Goal: Communication & Community: Answer question/provide support

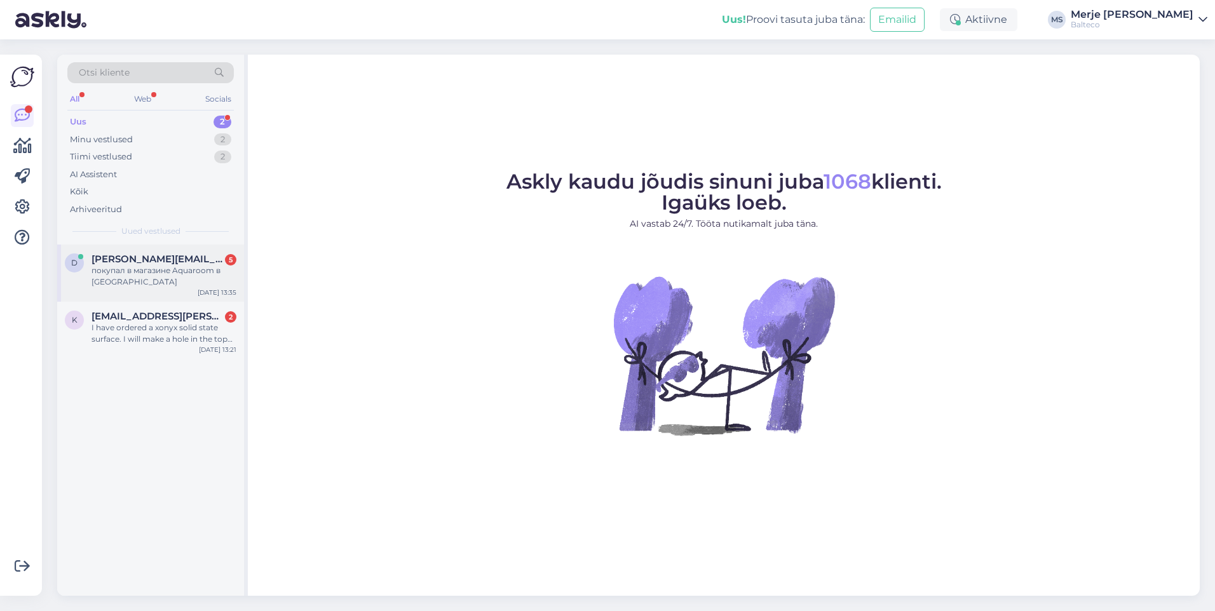
click at [105, 273] on div "покупал в магазине Aquaroom в [GEOGRAPHIC_DATA]" at bounding box center [164, 276] width 145 height 23
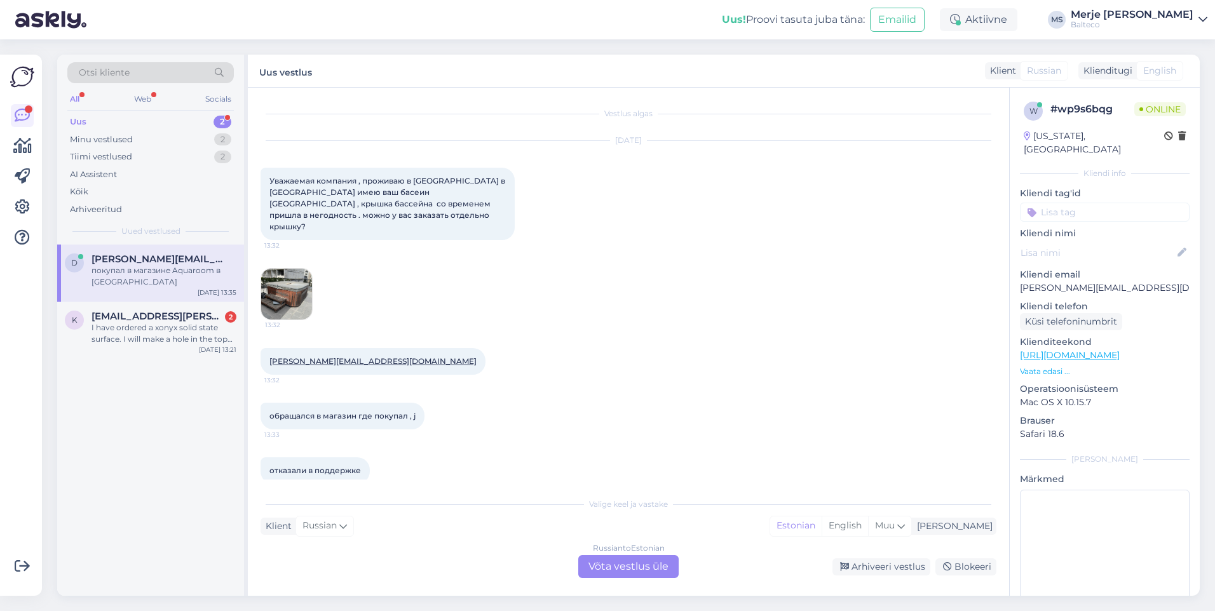
click at [624, 560] on div "Russian to Estonian Võta vestlus üle" at bounding box center [628, 567] width 100 height 23
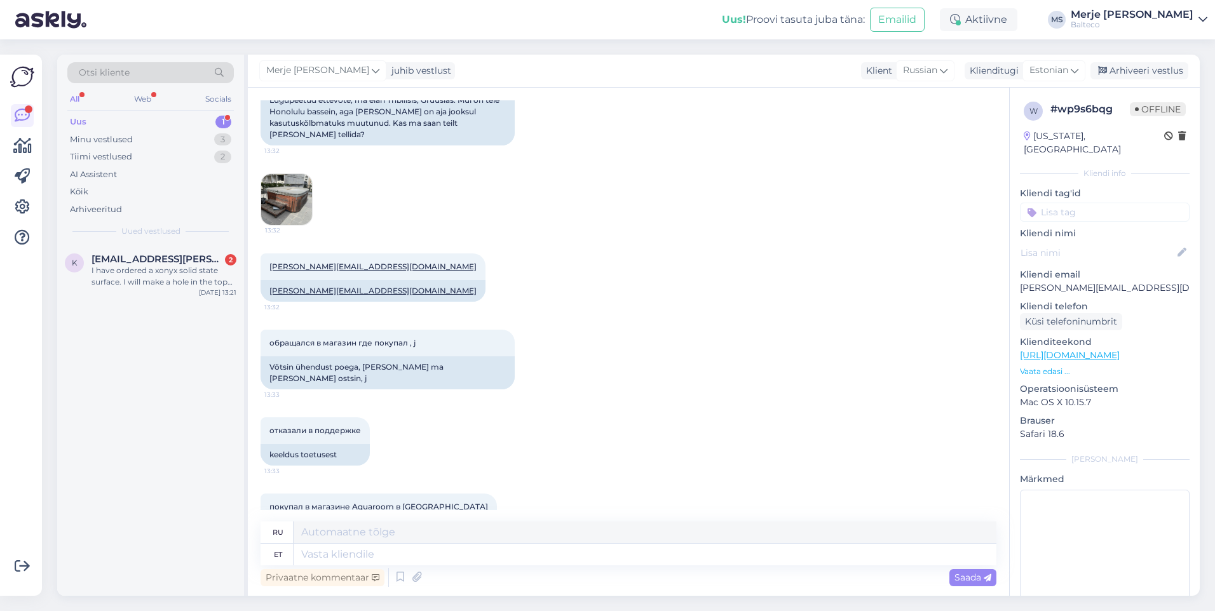
scroll to position [174, 0]
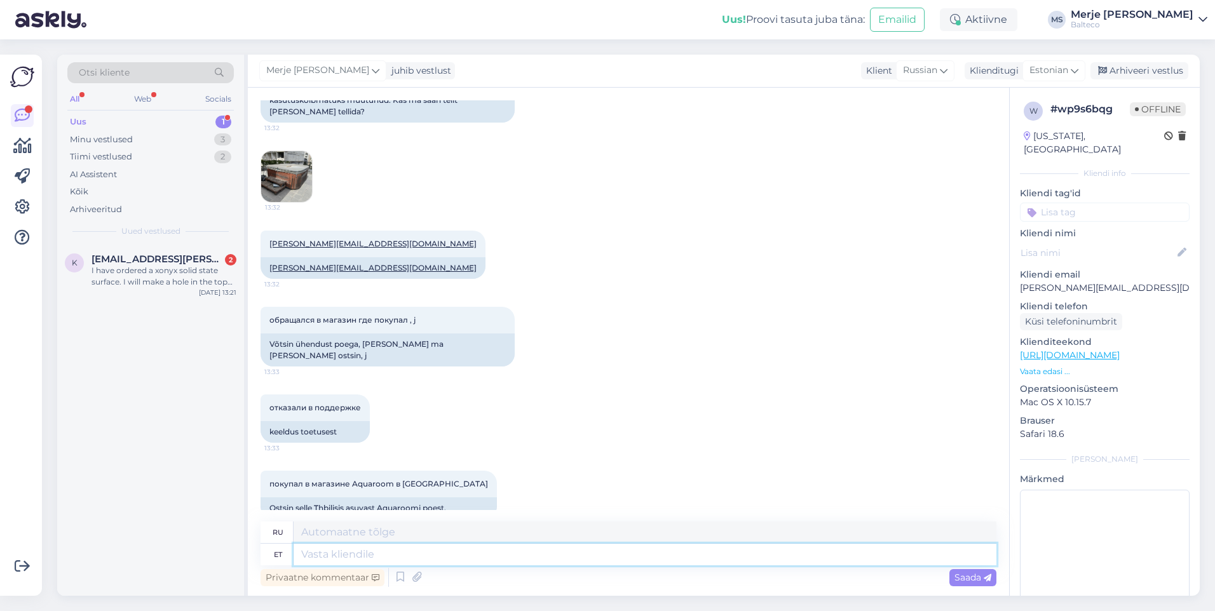
click at [348, 554] on textarea at bounding box center [645, 555] width 703 height 22
type textarea "Tere!"
type textarea "Привет!"
type textarea "Tere! Saime t"
type textarea "Привет! Мы получили это."
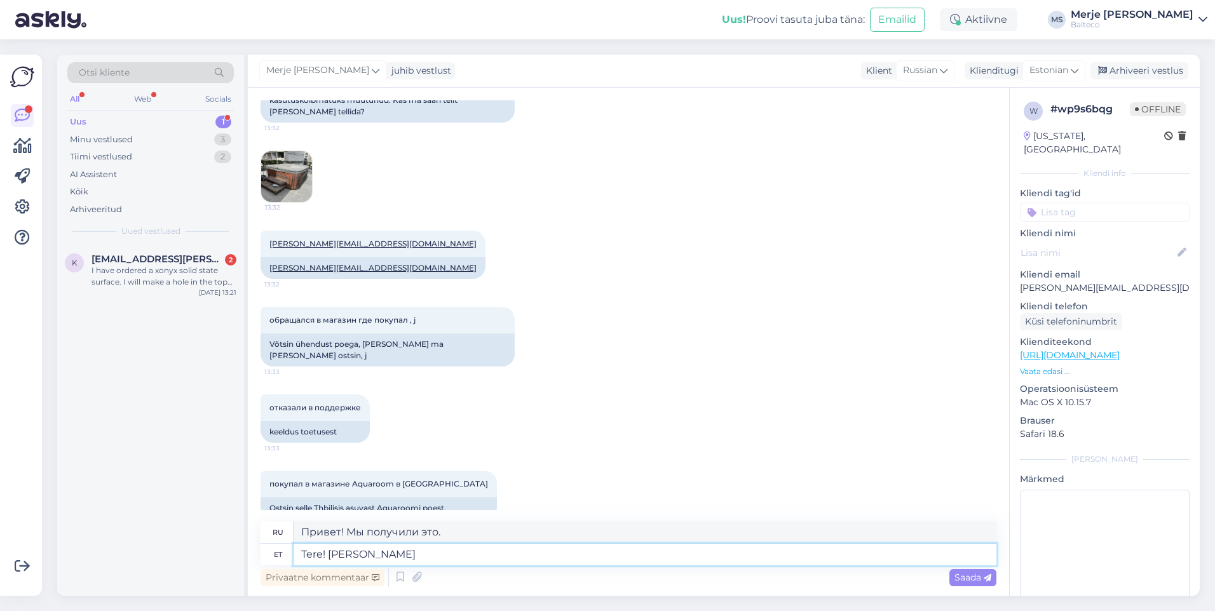
type textarea "Tere! [PERSON_NAME] k"
type textarea "Привет! Мы тебя поняли."
type textarea "Tere! [PERSON_NAME] kirja j"
type textarea "Здравствуйте! Мы получили ваше письмо."
type textarea "Tere! [PERSON_NAME] kirja kätte, palun"
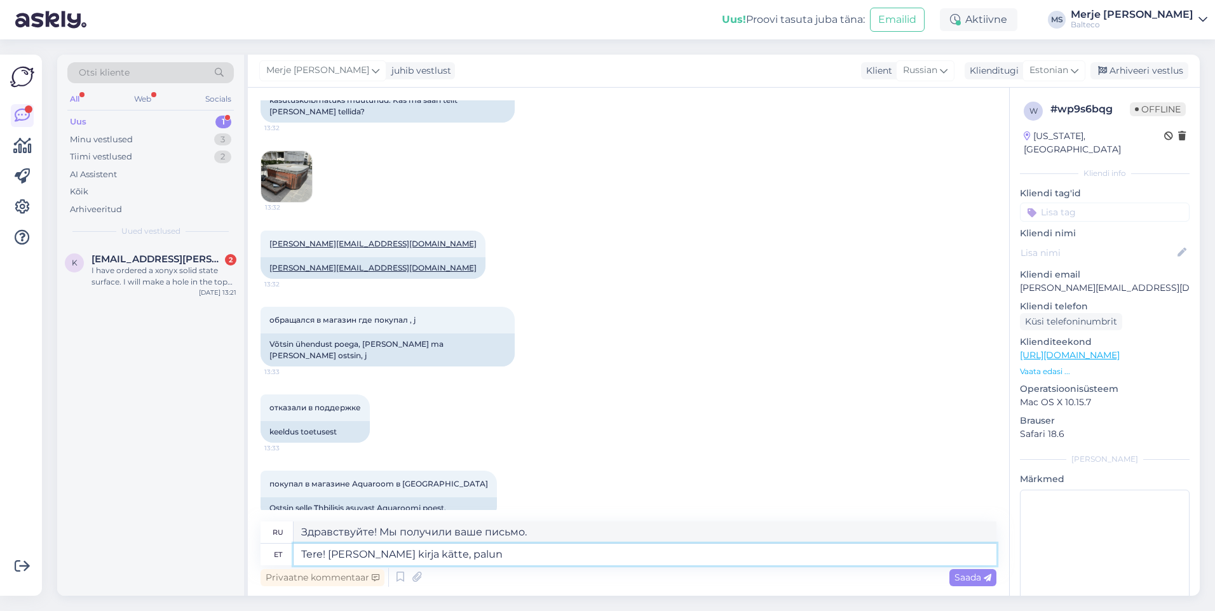
type textarea "Здравствуйте! Мы получили ваше письмо, пожалуйста."
type textarea "Tere! [PERSON_NAME] kirja kätte,"
type textarea "Здравствуйте! Мы получили ваше письмо."
type textarea "Tere! [PERSON_NAME] kirja kätte, teiega v"
type textarea "Здравствуйте! Мы получили ваше письмо, с вами"
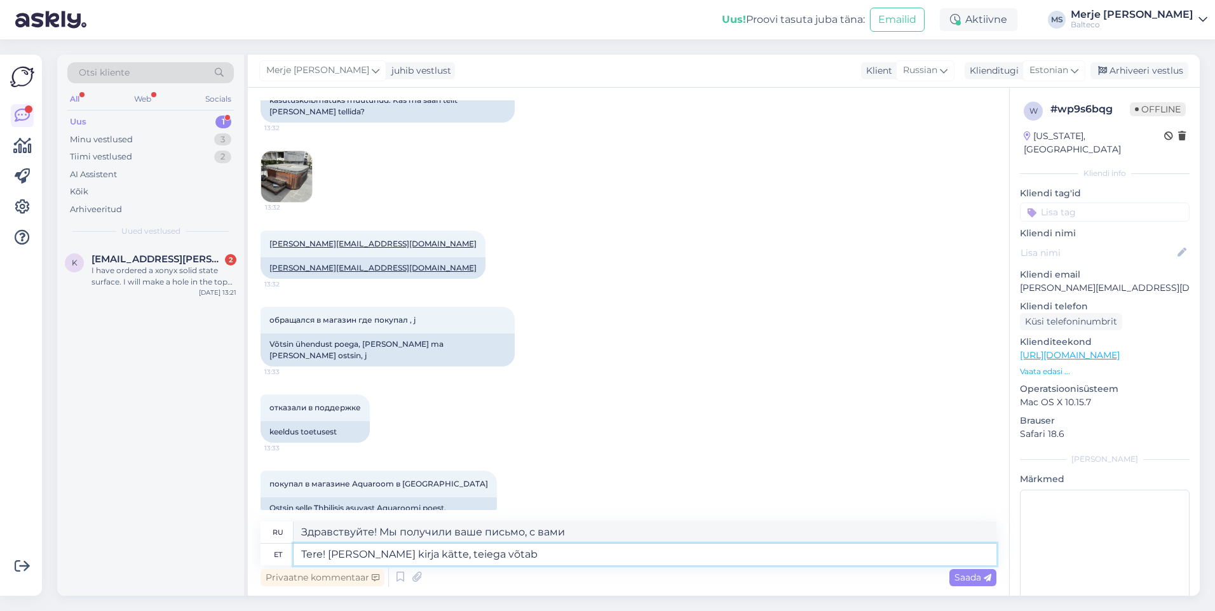
type textarea "Tere! [PERSON_NAME] kirja kätte, teiega võtab ü"
type textarea "Здравствуйте! Мы получили ваше письмо и свяжемся с вами."
type textarea "Tere! [PERSON_NAME] kirja kätte, teiega võtab ühendust meie müügijuht"
type textarea "Здравствуйте! Мы получили ваше письмо, наш менеджер по продажам свяжется с вами."
type textarea "Tere! [PERSON_NAME] kirja kätte, teiega võtab ühendust meie müügijuht."
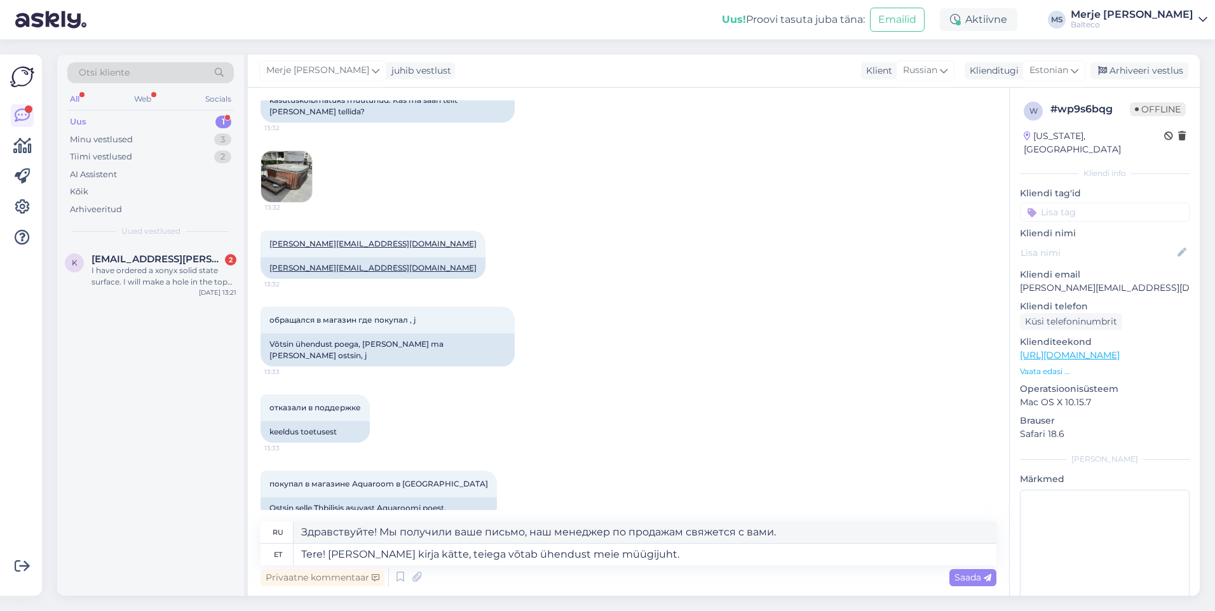
click at [965, 585] on div "Saada" at bounding box center [973, 578] width 47 height 17
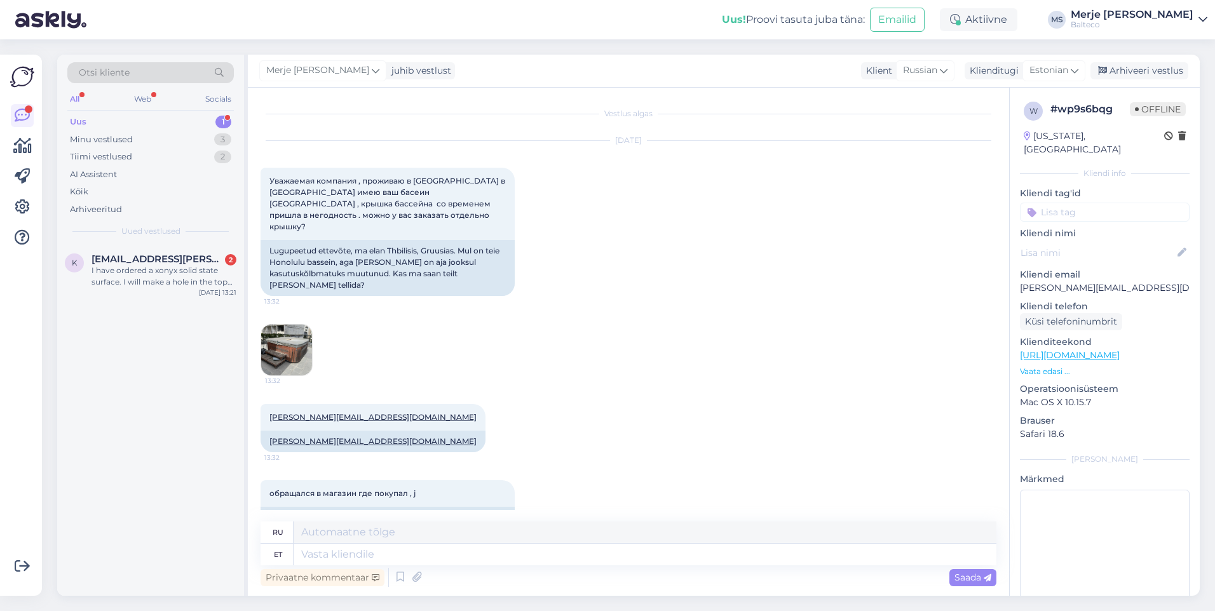
scroll to position [273, 0]
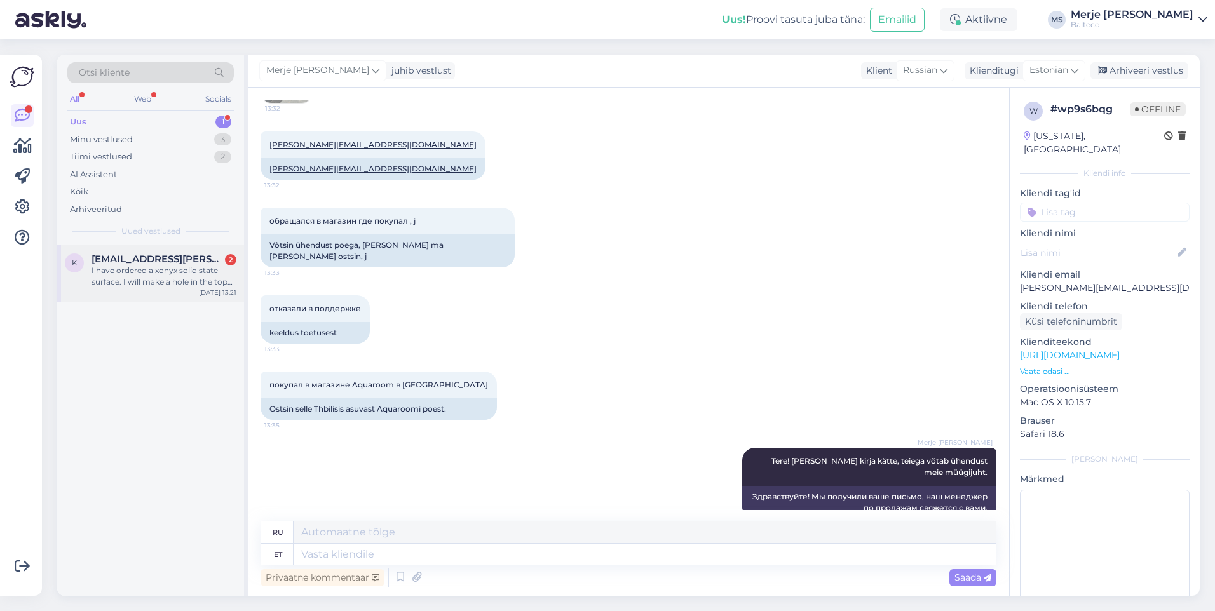
click at [146, 266] on div "I have ordered a xonyx solid state surface. I will make a hole in the top for t…" at bounding box center [164, 276] width 145 height 23
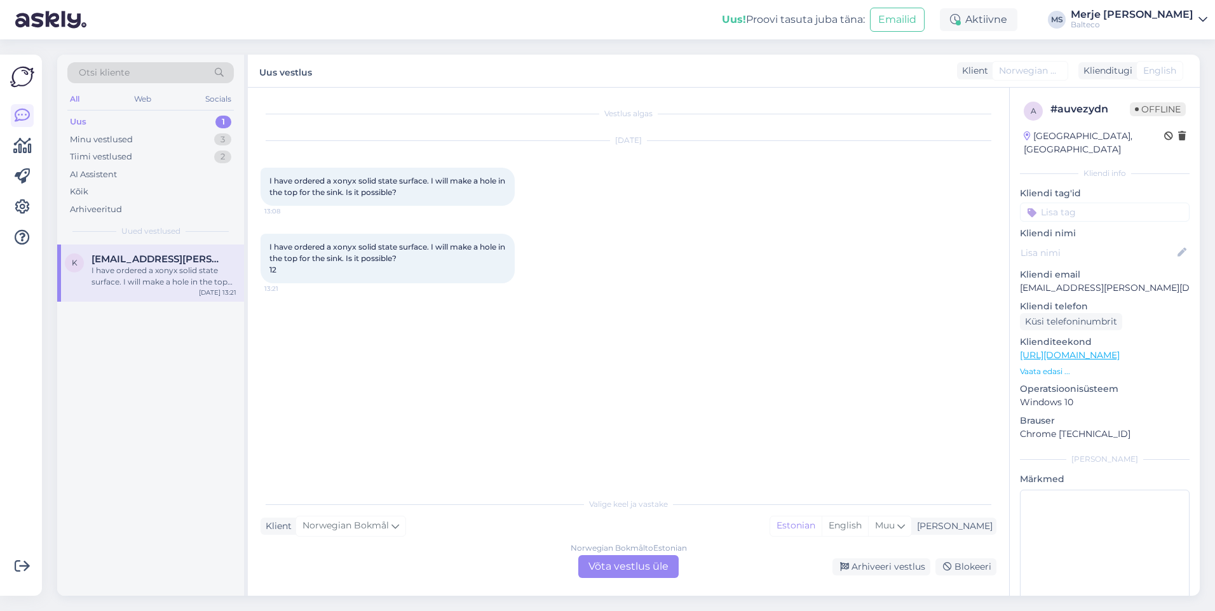
click at [622, 566] on div "Norwegian Bokmål to Estonian Võta vestlus üle" at bounding box center [628, 567] width 100 height 23
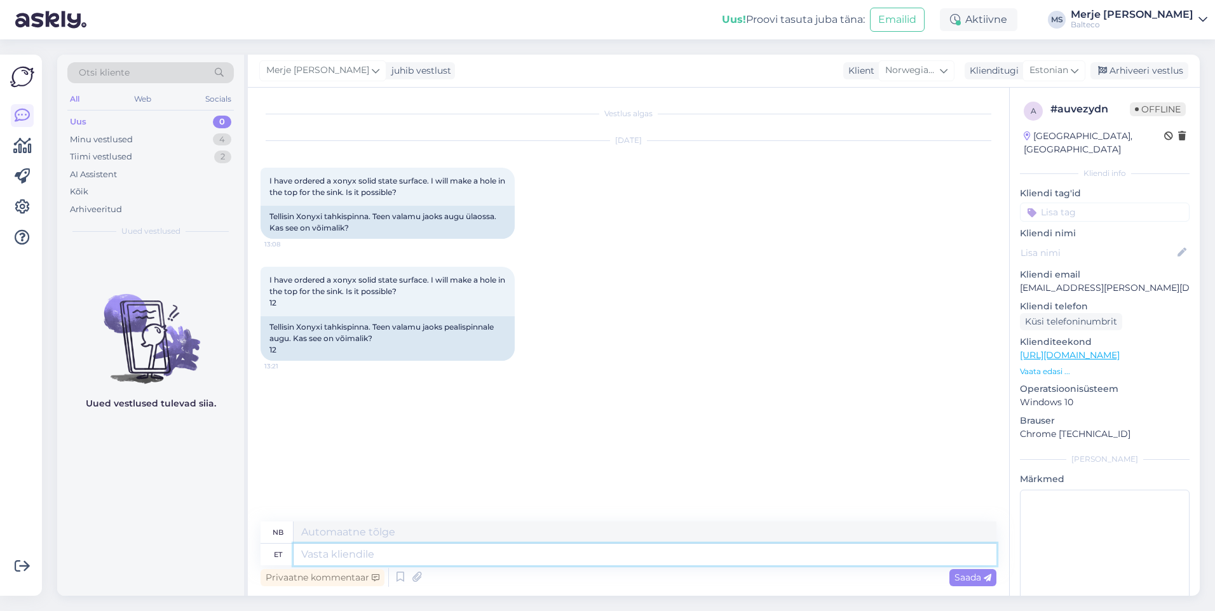
click at [353, 556] on textarea at bounding box center [645, 555] width 703 height 22
type textarea "TEre!"
type textarea "HALLO!"
type textarea "Tere!"
type textarea "Hallo!"
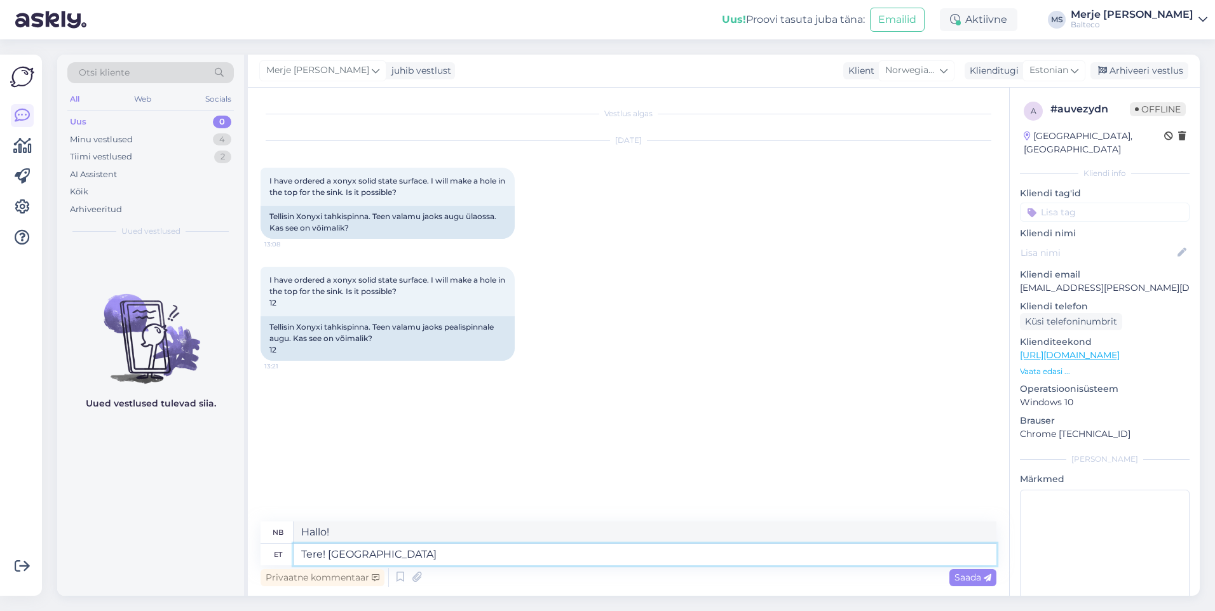
type textarea "Tere! Edastan t"
type textarea "Hallo! Jeg videresender"
type textarea "Tere! Edastan teie k"
type textarea "Hallo! Jeg videresender din"
type textarea "Tere! Edastan teie kirja"
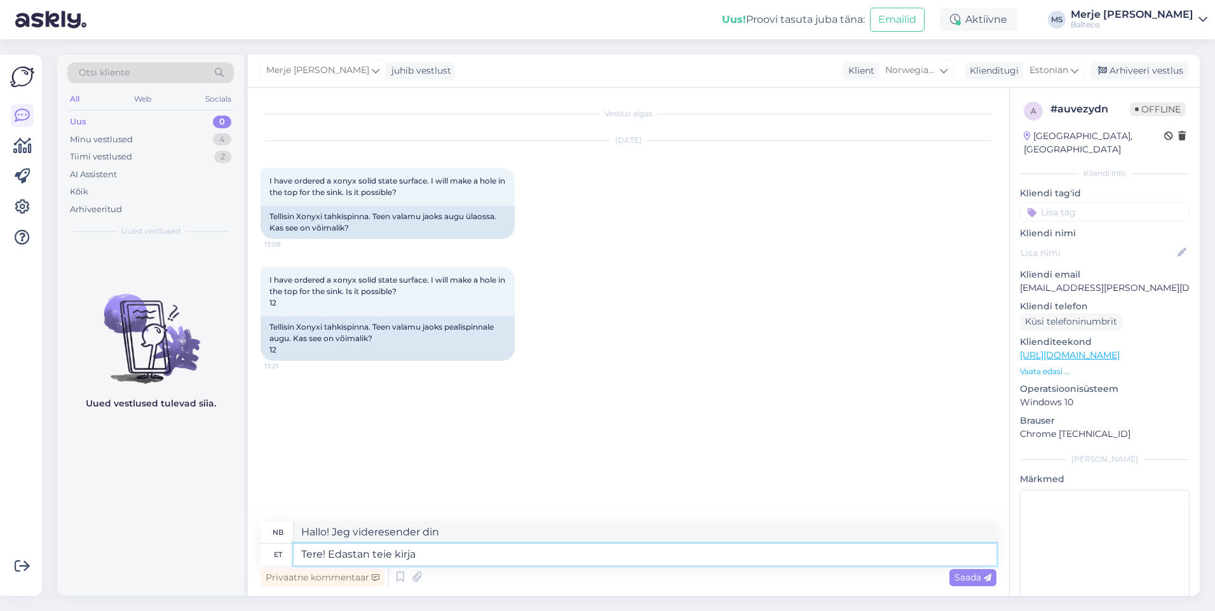
type textarea "Hallo! Jeg sender brevet ditt videre."
type textarea "Tere! Edastan teie kirja meie m"
type textarea "Hallo! Jeg vil videresende brevet ditt til vår"
type textarea "Tere! Edastan teie kirja meie müügijuhile,"
type textarea "Hallo! Jeg vil videresende brevet ditt til salgssjefen vår."
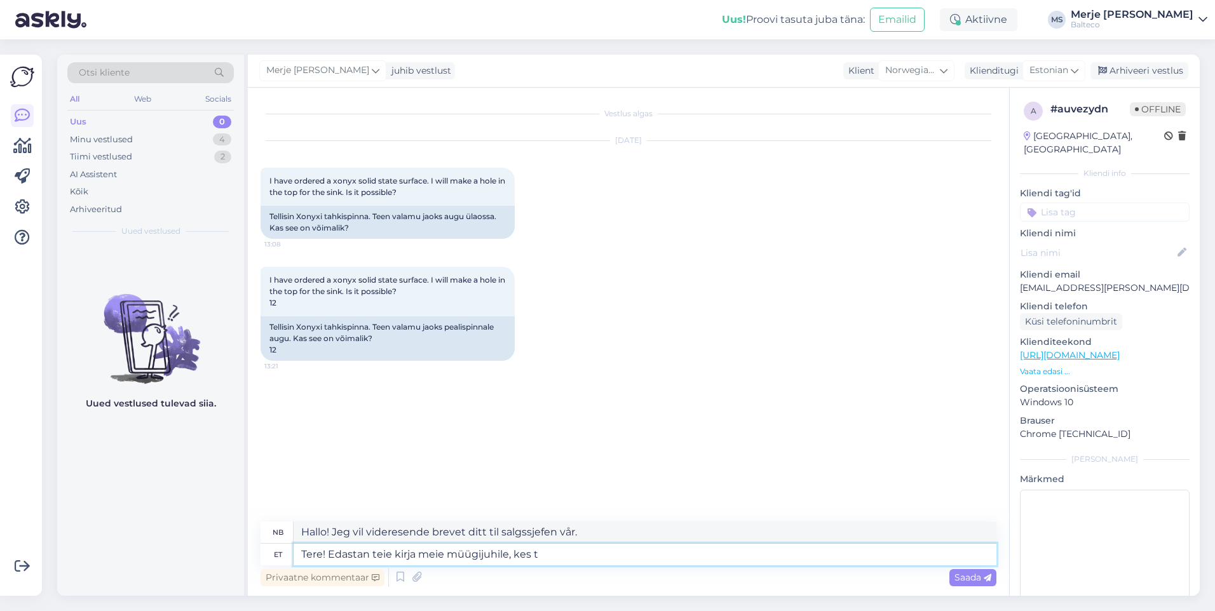
type textarea "Tere! Edastan teie kirja meie müügijuhile, kes te"
type textarea "Hallo! Jeg vil videresende brevet ditt til salgssjefen vår, som"
type textarea "Tere! Edastan teie kirja meie müügijuhile, kes tegeleb eks"
type textarea "Hallo! Jeg vil videresende brevet ditt til salgssjefen vår som har med dette å …"
type textarea "Tere! Edastan teie kirja meie müügijuhile, kes tegeleb ekspord"
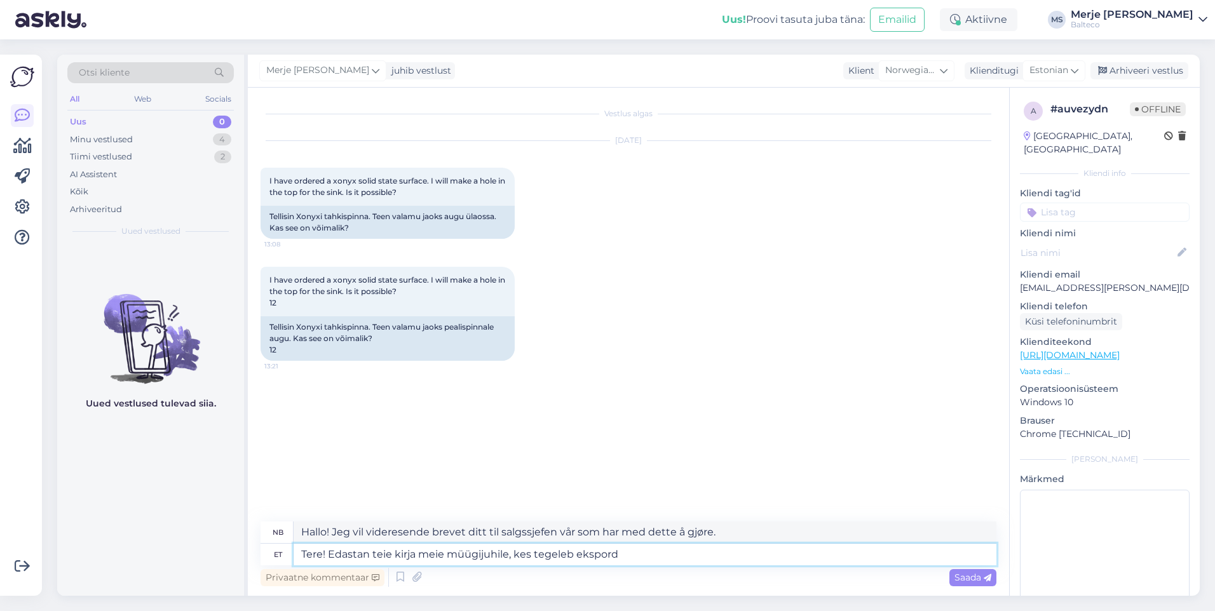
type textarea "Hallo! Jeg vil videresende brevet ditt til salgssjefen vår som håndterer ekspor…"
type textarea "Tere! Edastan teie kirja meie müügijuhile, kes tegeleb ekspordiga."
click at [960, 580] on span "Saada" at bounding box center [973, 577] width 37 height 11
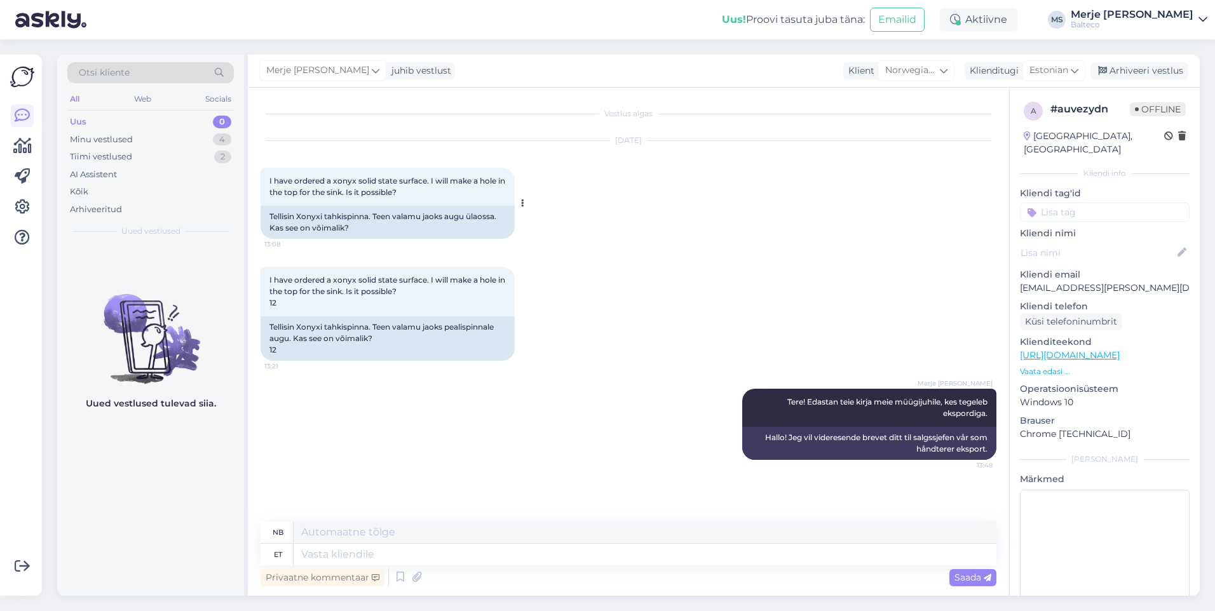
click at [270, 177] on span "I have ordered a xonyx solid state surface. I will make a hole in the top for t…" at bounding box center [389, 186] width 238 height 21
drag, startPoint x: 1175, startPoint y: 278, endPoint x: 1021, endPoint y: 273, distance: 153.9
click at [1021, 282] on p "[EMAIL_ADDRESS][PERSON_NAME][DOMAIN_NAME]" at bounding box center [1105, 288] width 170 height 13
copy p "[EMAIL_ADDRESS][PERSON_NAME][DOMAIN_NAME]"
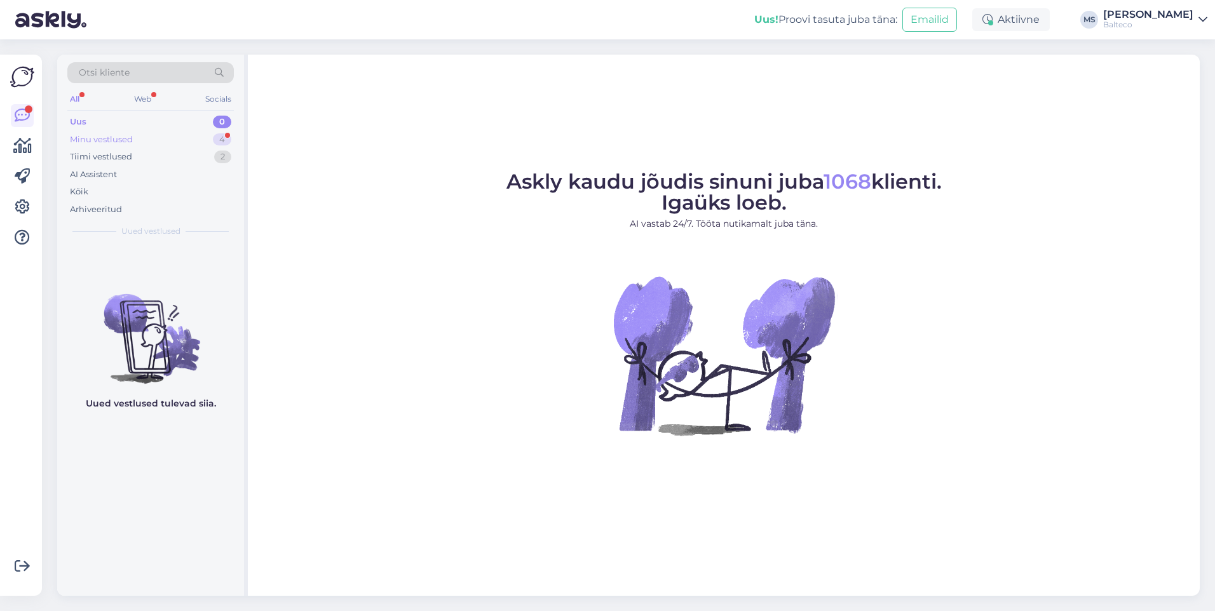
click at [86, 140] on div "Minu vestlused" at bounding box center [101, 139] width 63 height 13
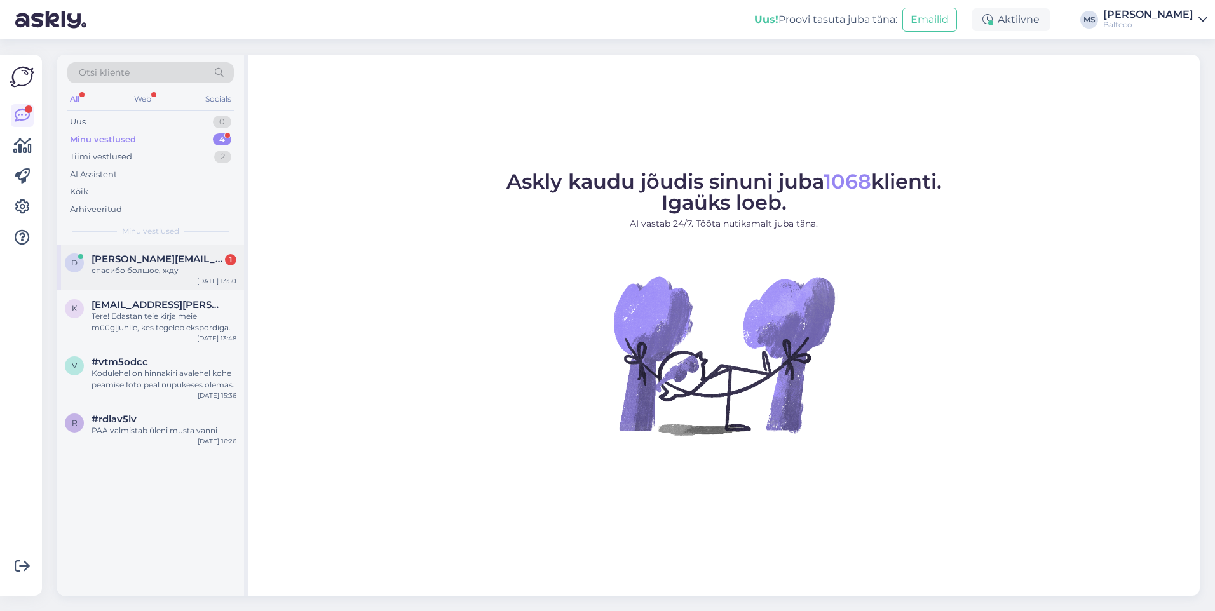
click at [132, 273] on div "спасибо болшое, жду" at bounding box center [164, 270] width 145 height 11
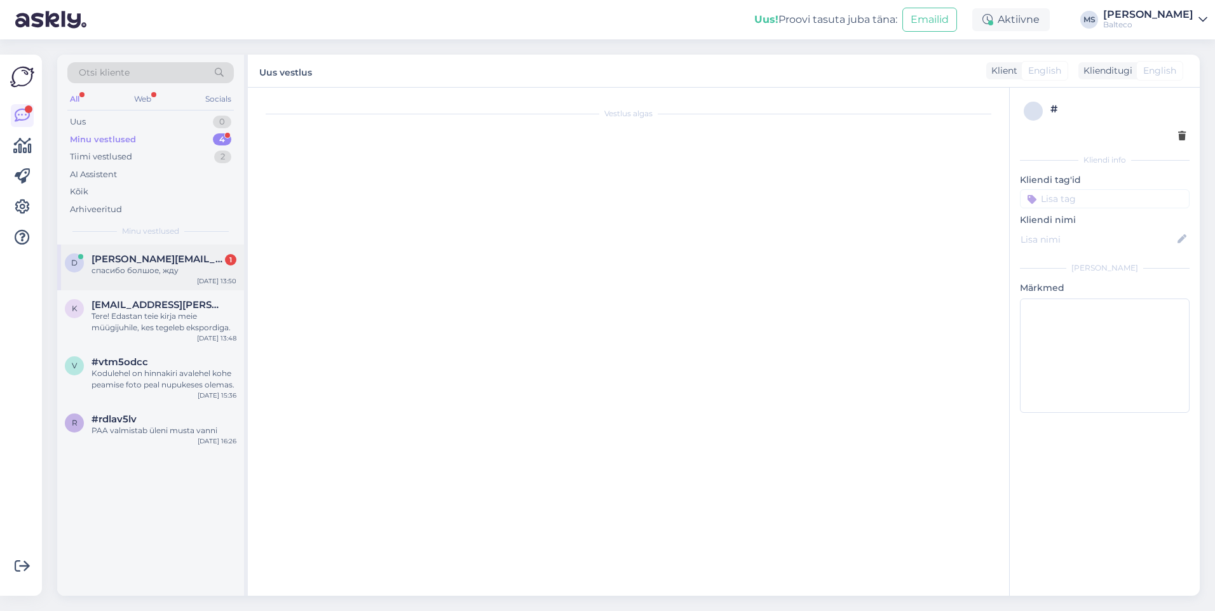
scroll to position [349, 0]
